Goal: Check status: Check status

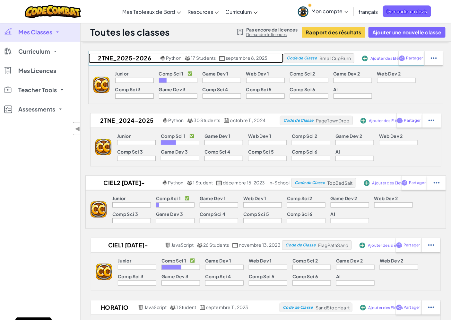
click at [138, 56] on h2 "2TNE_2025-2026" at bounding box center [124, 58] width 71 height 10
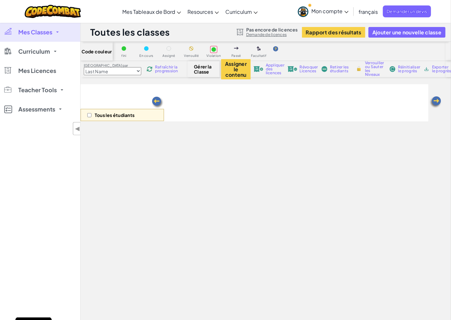
select select "560f1a9f22961295f9427742"
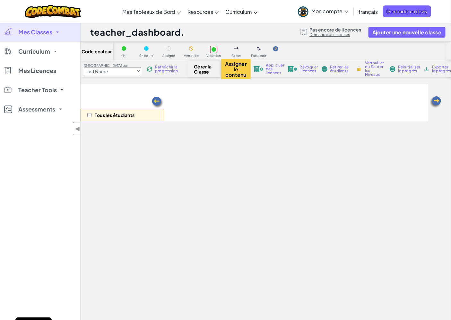
select select "560f1a9f22961295f9427742"
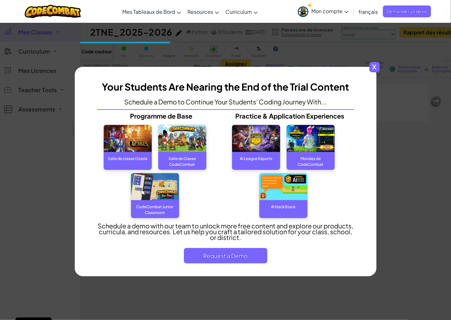
click at [373, 67] on span "x" at bounding box center [374, 67] width 10 height 10
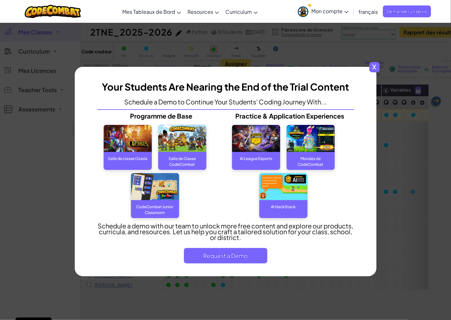
click at [373, 68] on span "x" at bounding box center [374, 67] width 10 height 10
